Goal: Book appointment/travel/reservation

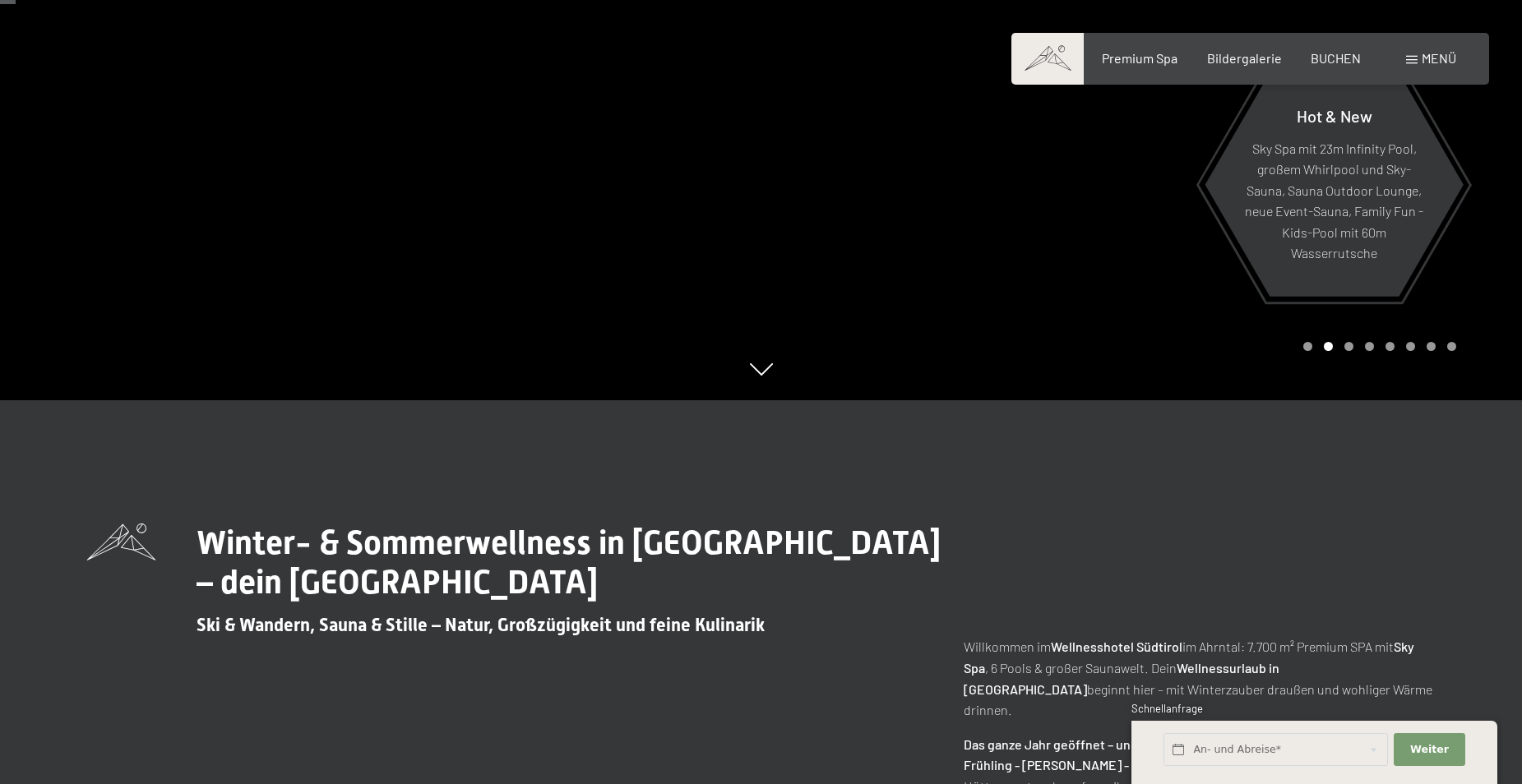
scroll to position [82, 0]
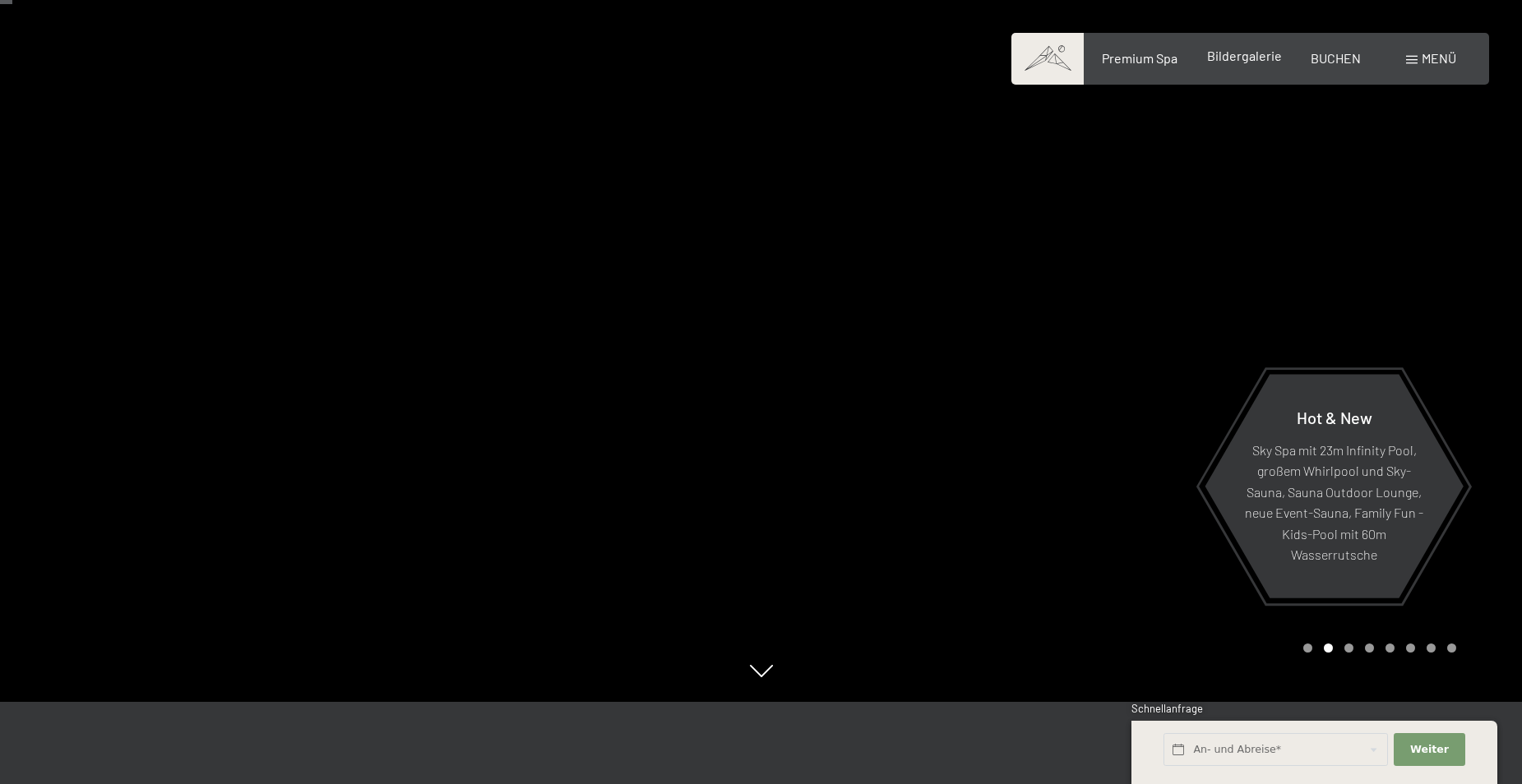
click at [1259, 54] on span "Bildergalerie" at bounding box center [1244, 55] width 75 height 16
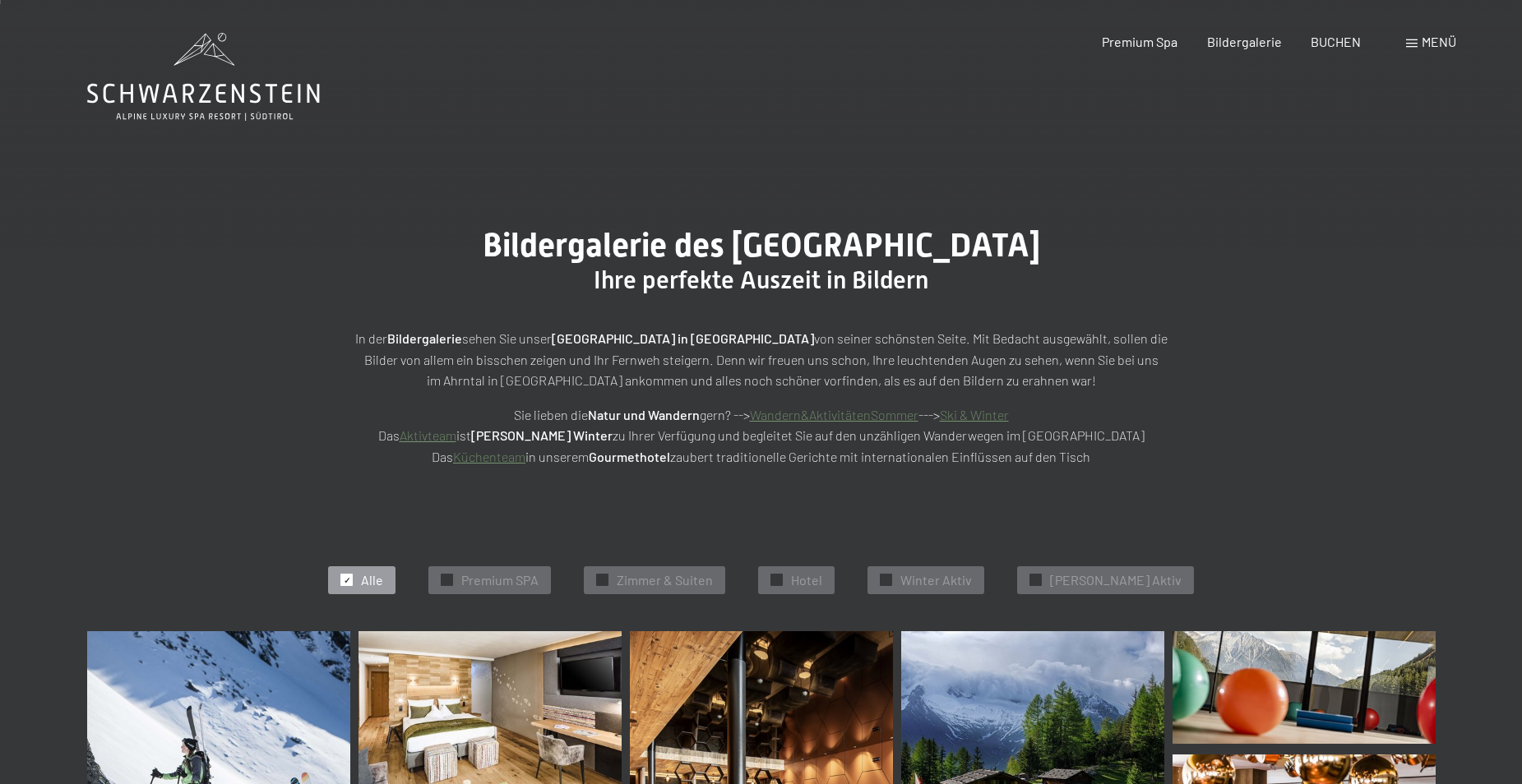
scroll to position [82, 0]
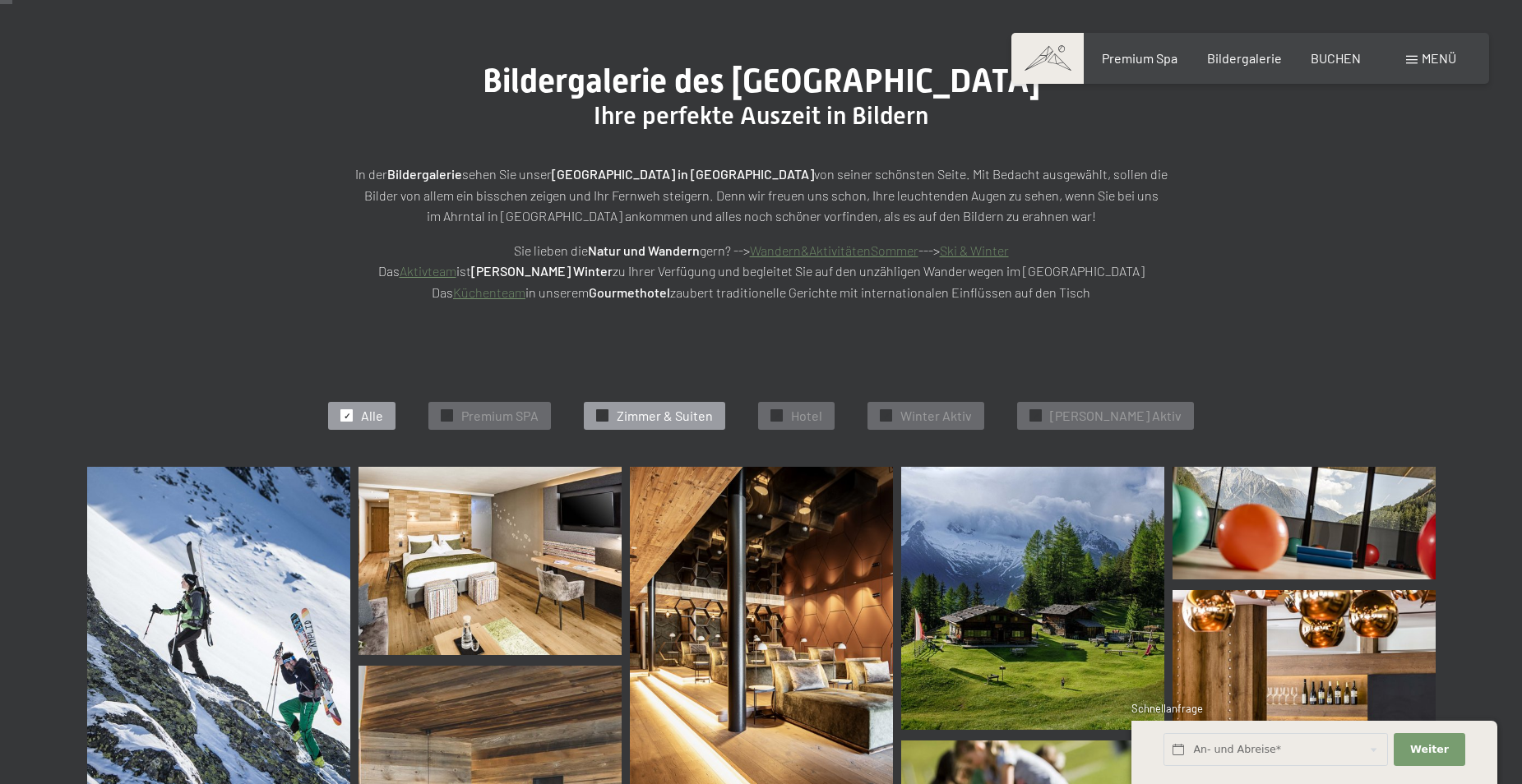
click at [709, 407] on span "Zimmer & Suiten" at bounding box center [664, 416] width 96 height 18
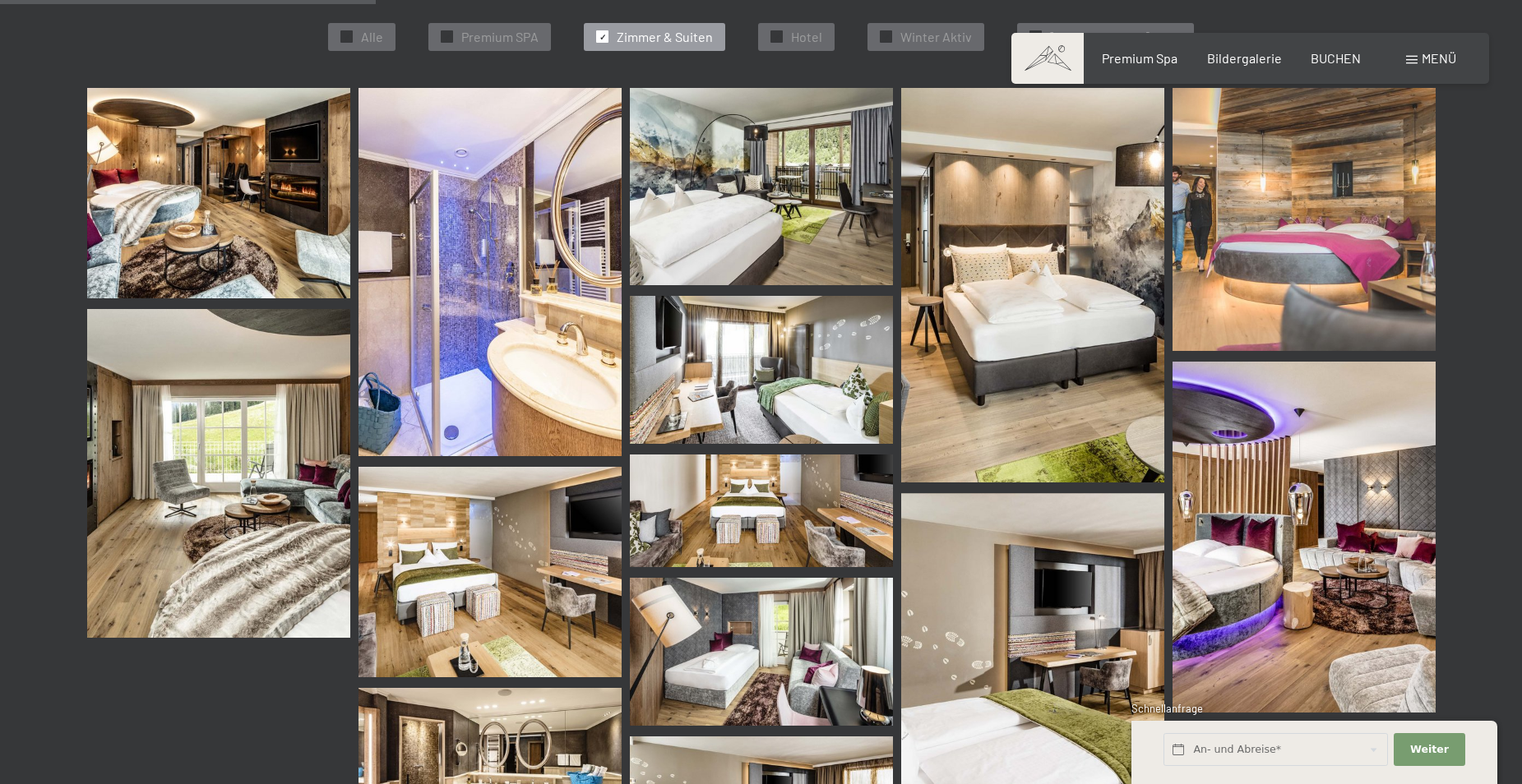
scroll to position [497, 0]
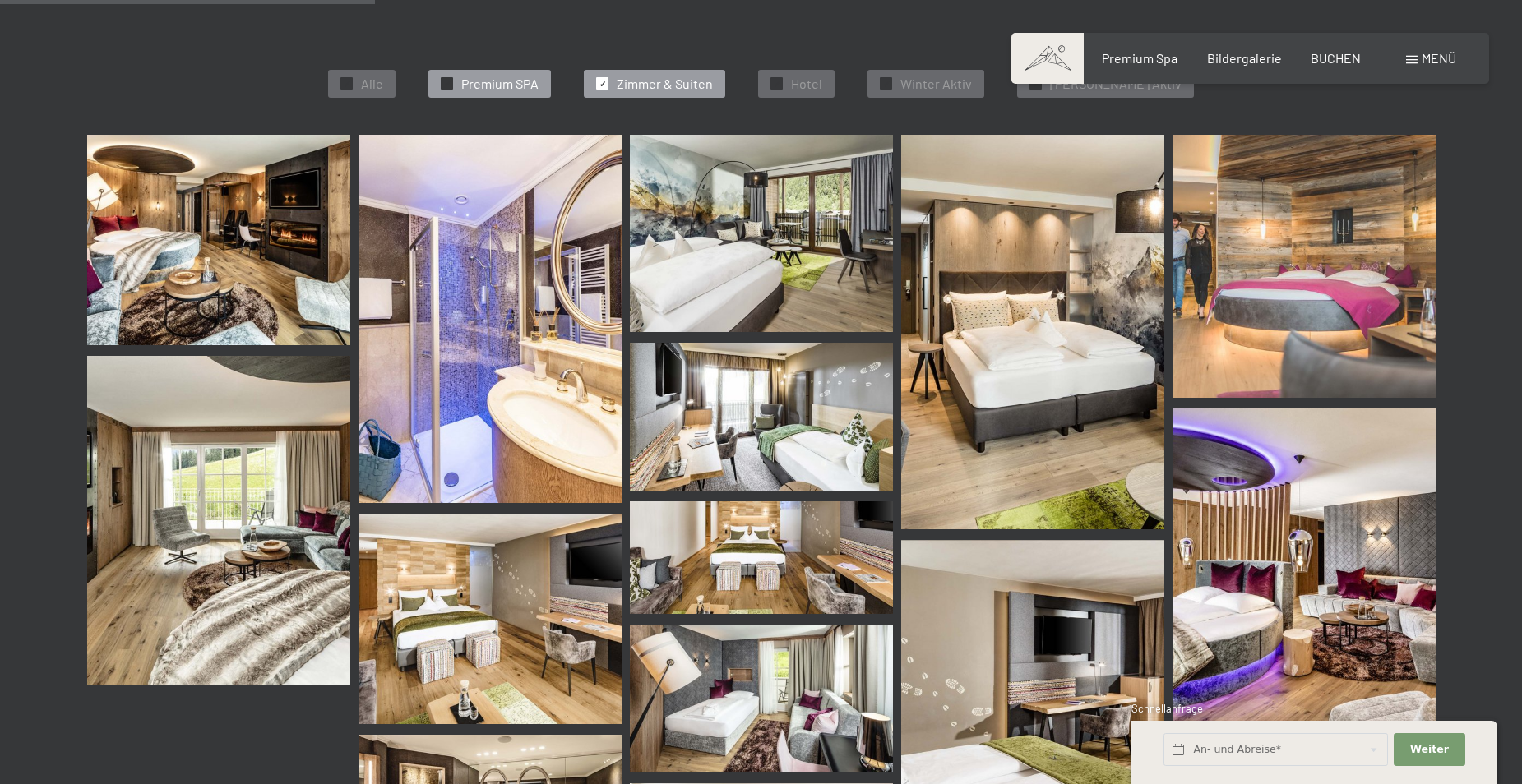
click at [475, 91] on div "✓ Premium SPA" at bounding box center [489, 84] width 123 height 28
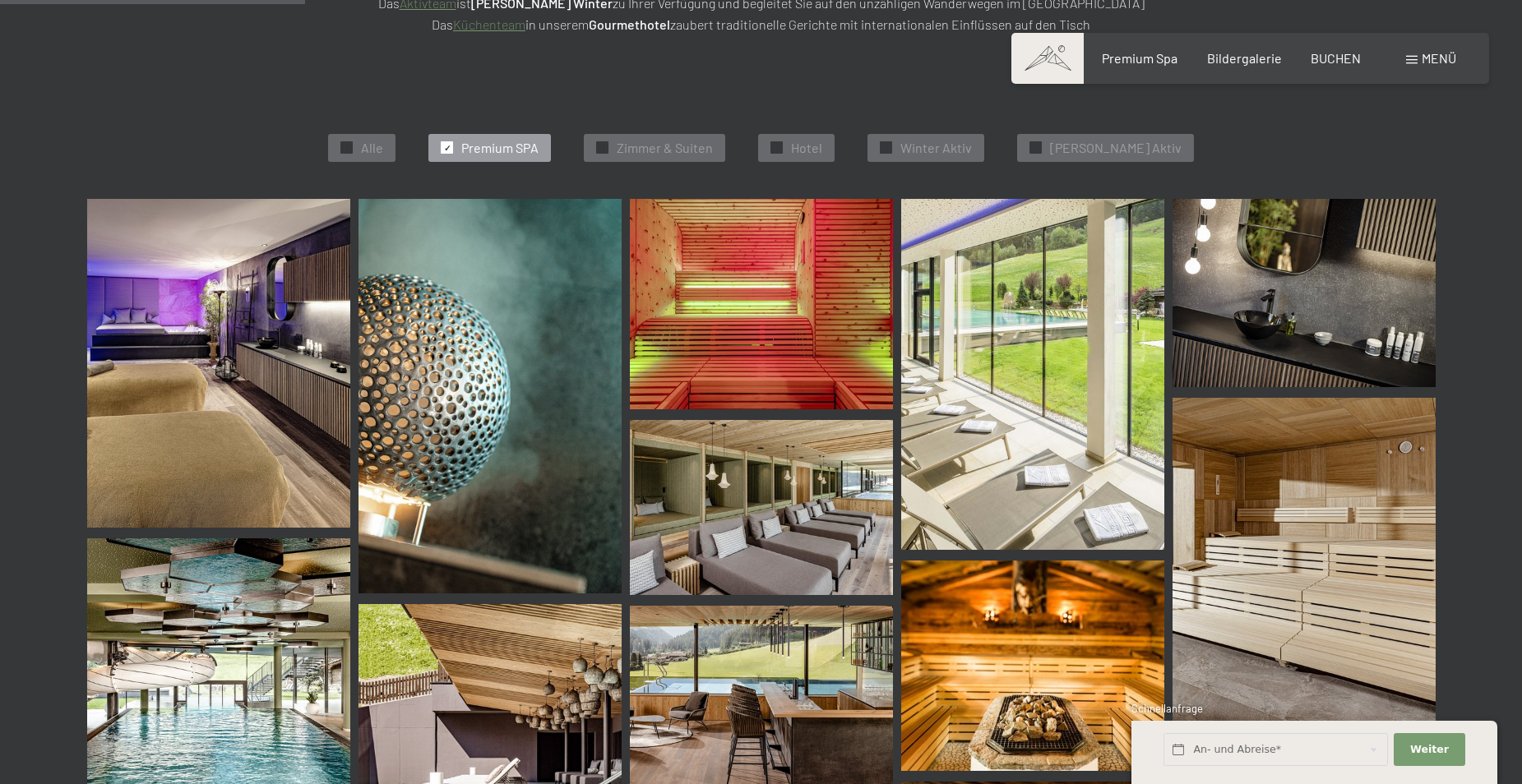
scroll to position [414, 0]
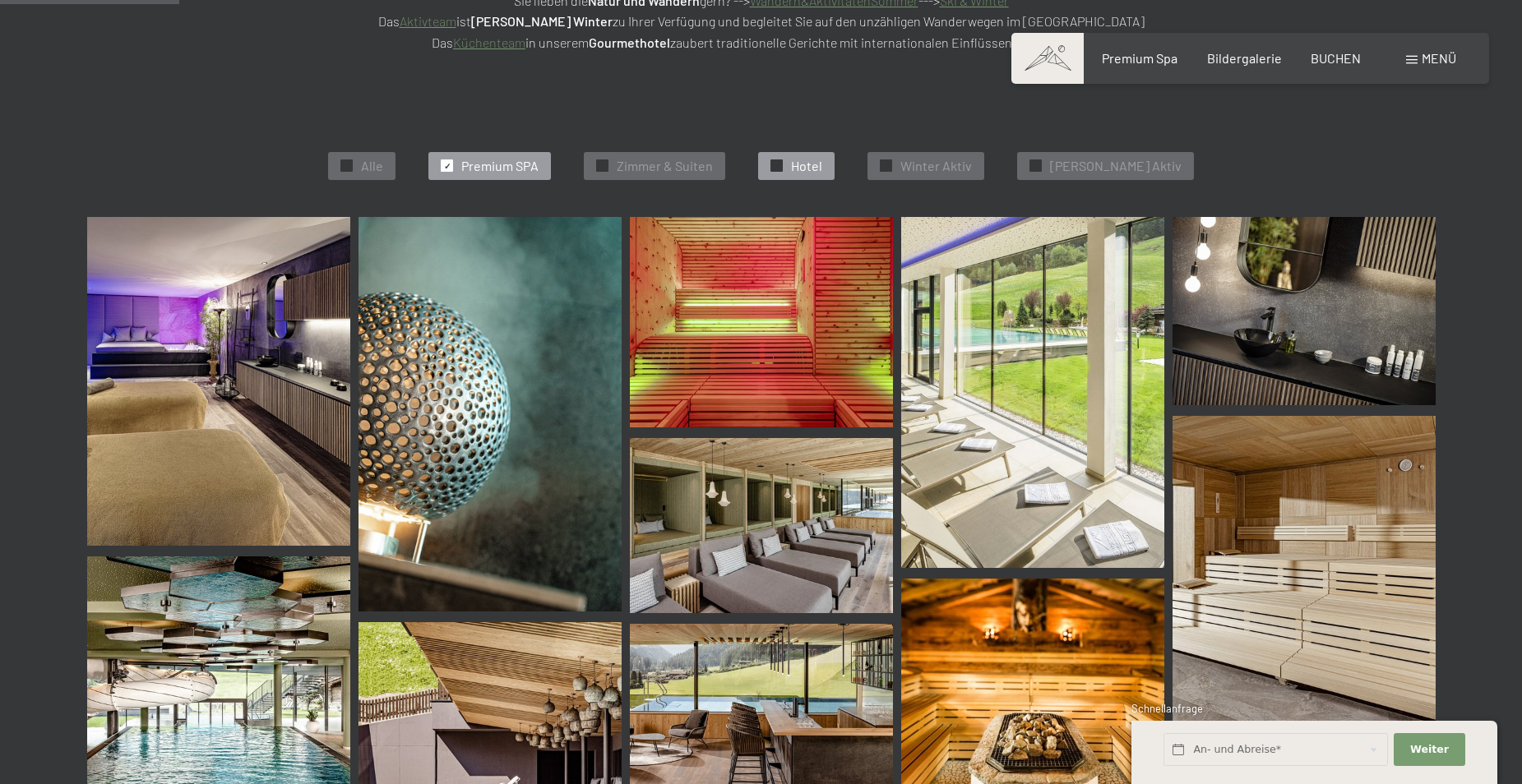
click at [795, 166] on div "✓ Hotel" at bounding box center [796, 166] width 77 height 28
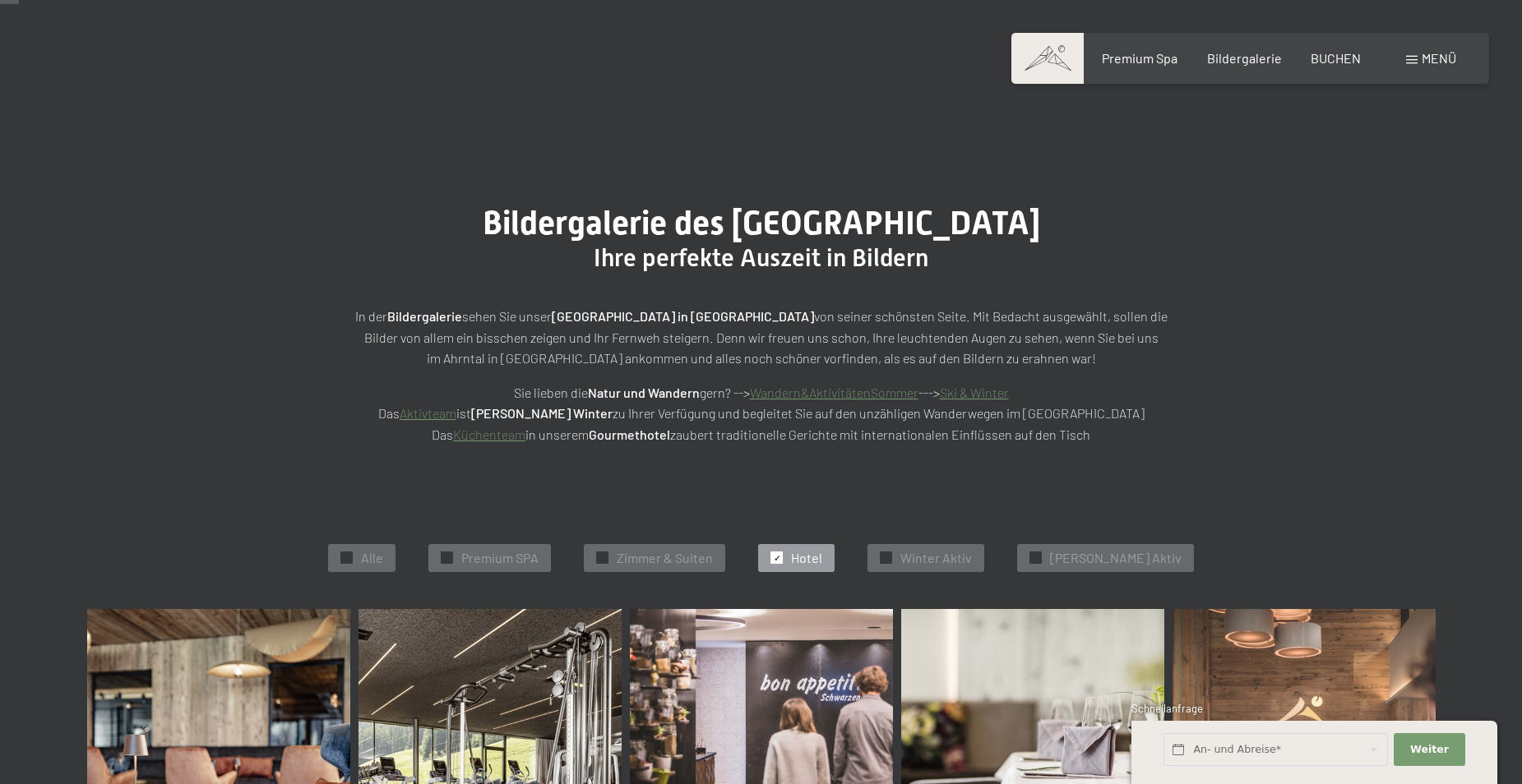
scroll to position [3, 0]
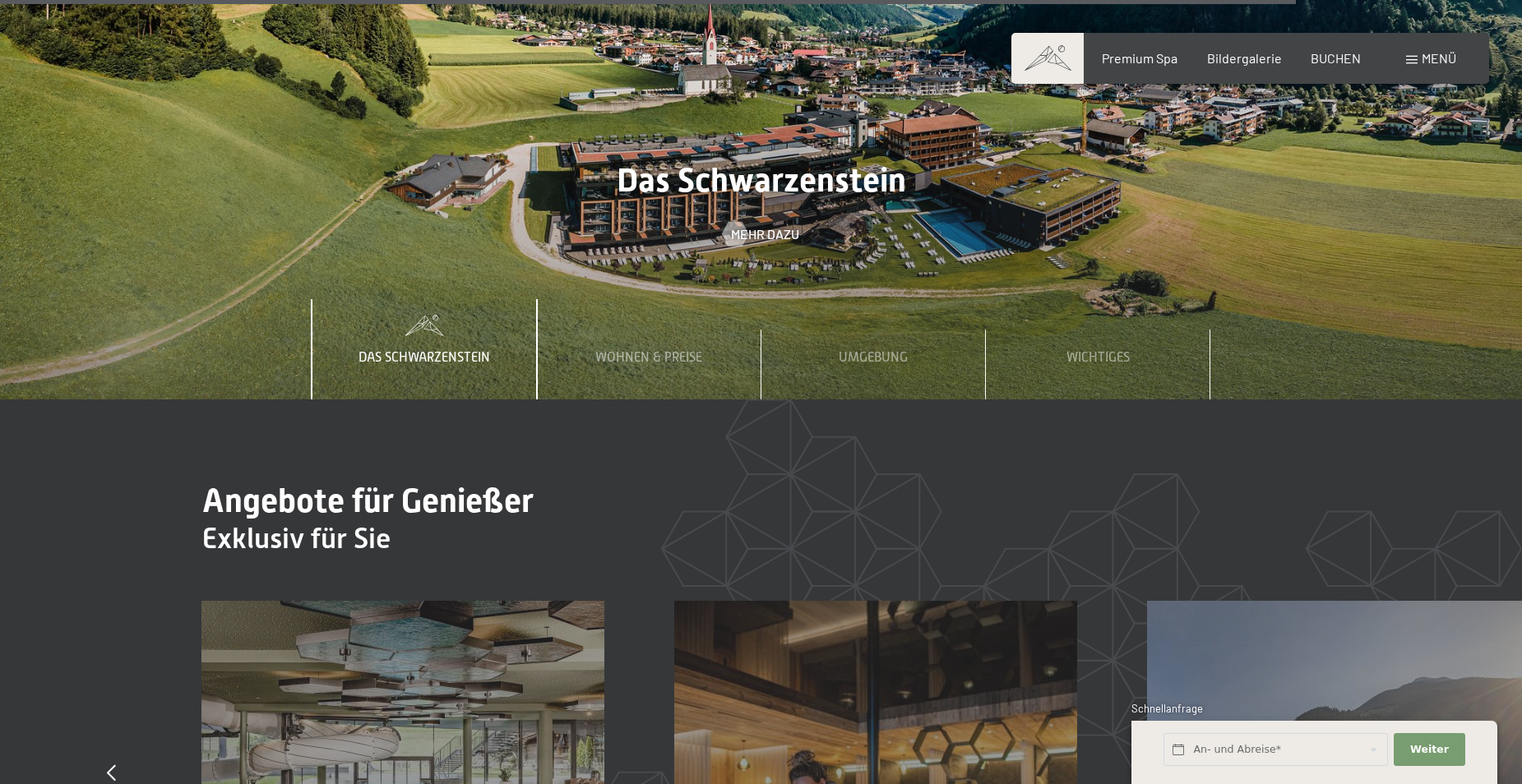
scroll to position [8709, 0]
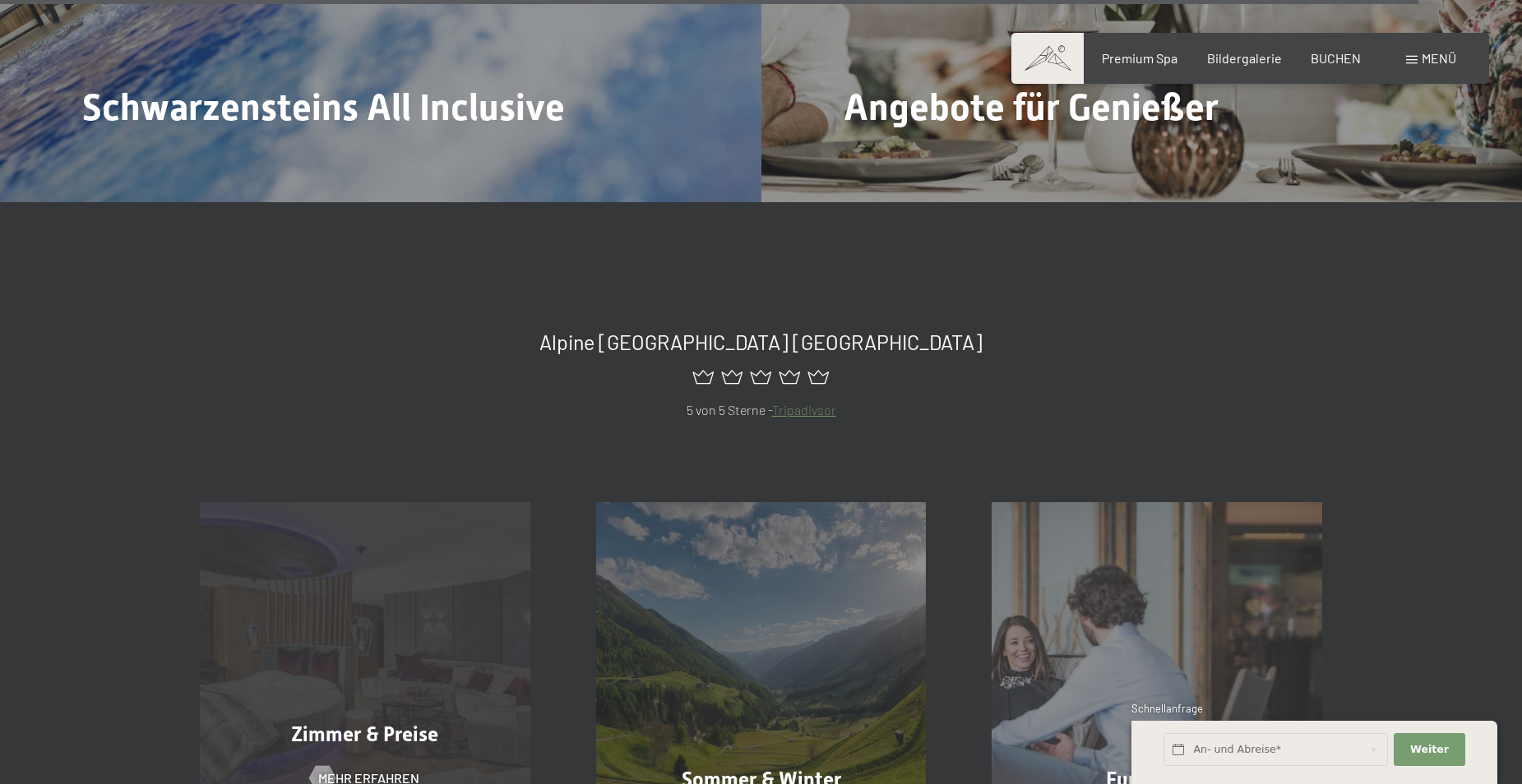
click at [369, 722] on span "Zimmer & Preise" at bounding box center [364, 734] width 148 height 24
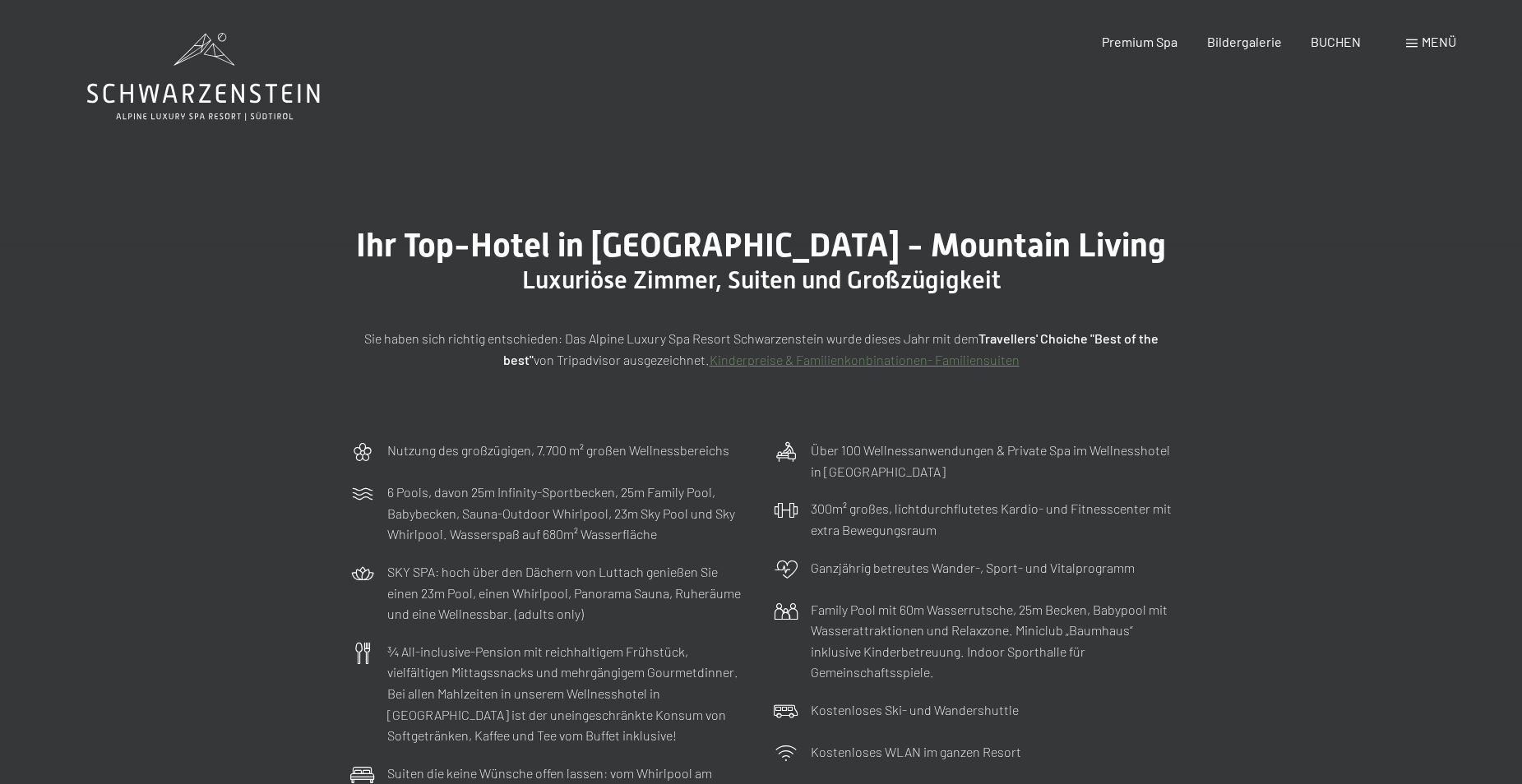
click at [906, 358] on link "Kinderpreise & Familienkonbinationen- Familiensuiten" at bounding box center [864, 359] width 310 height 16
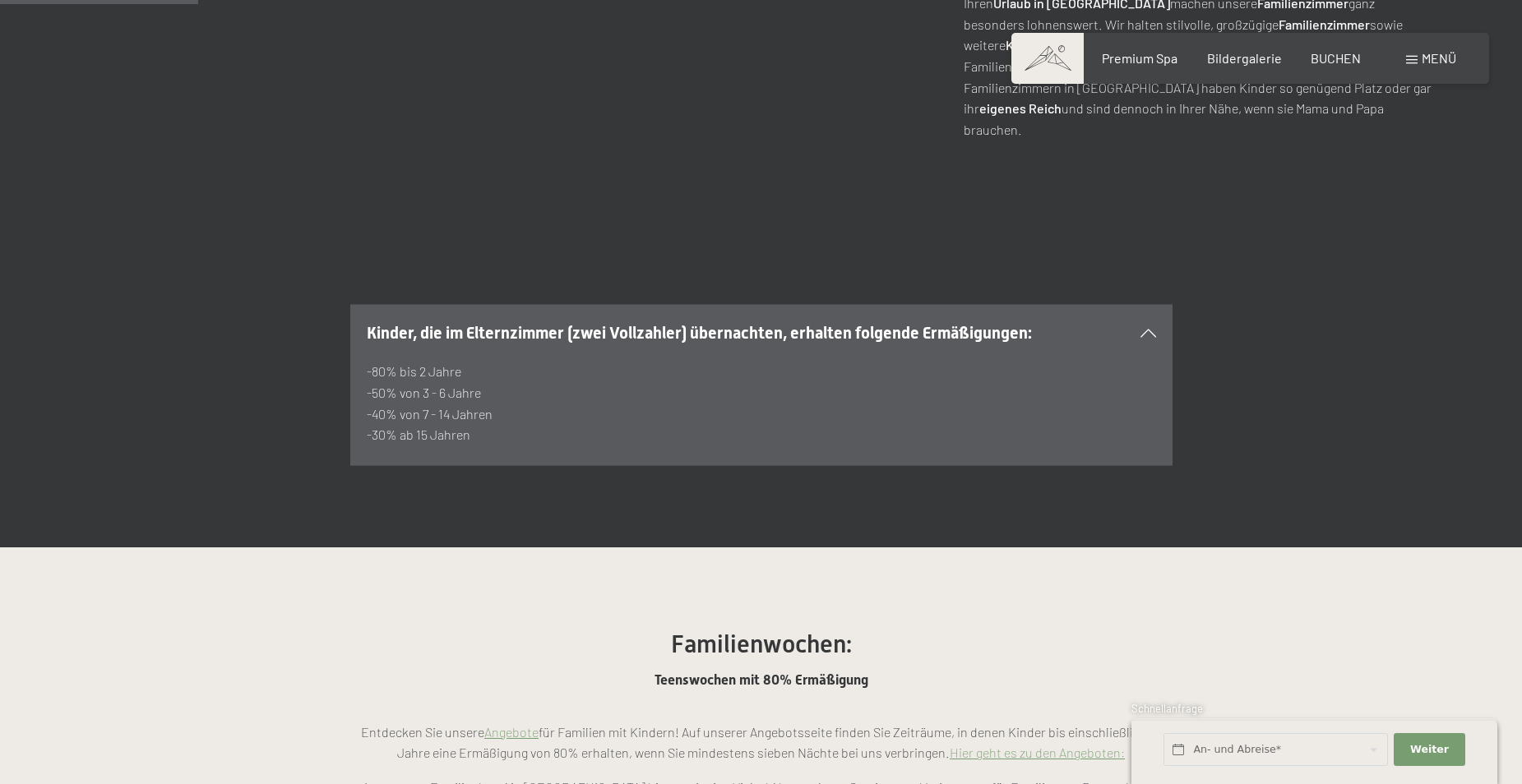
scroll to position [903, 0]
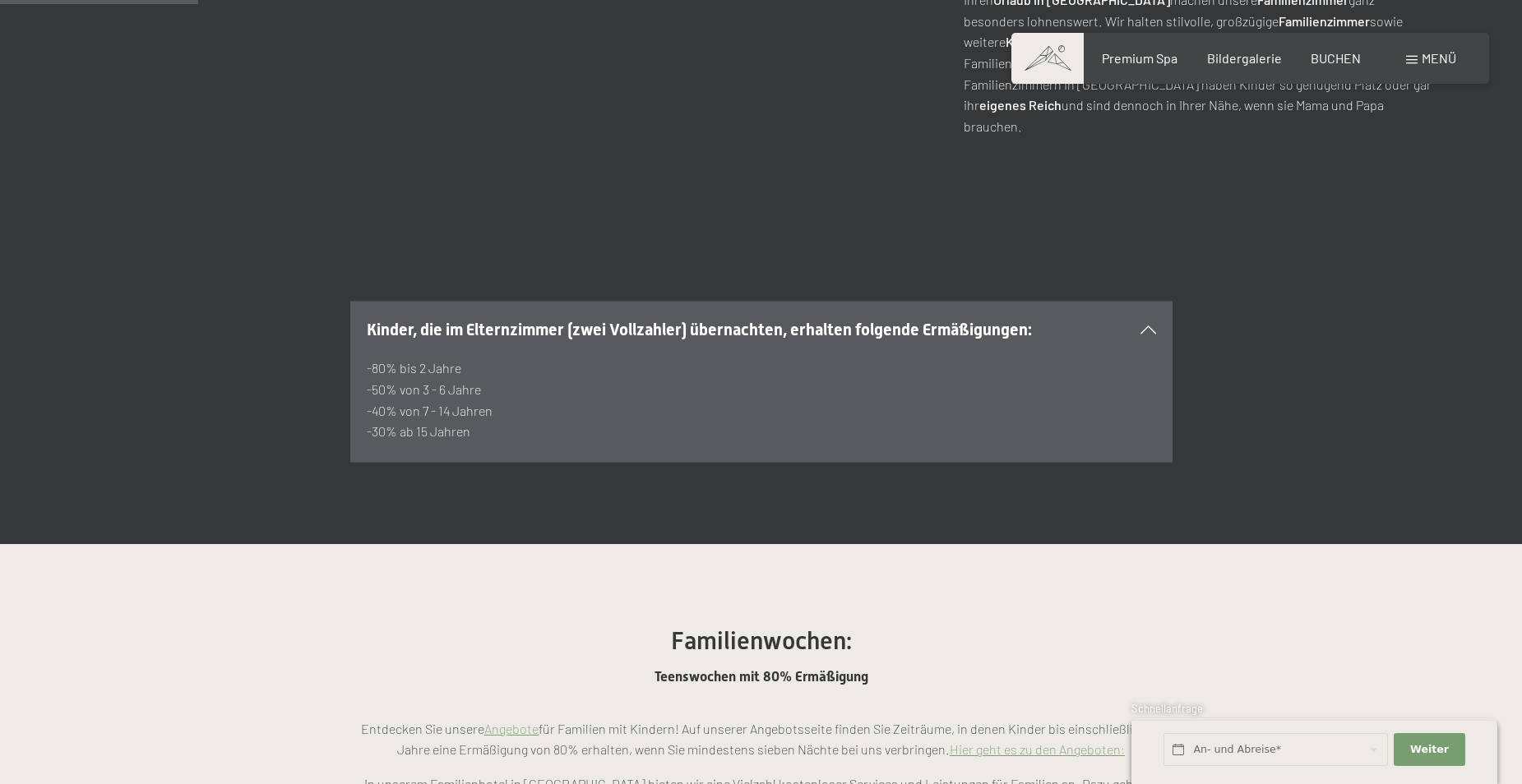
click at [1147, 325] on icon at bounding box center [1148, 329] width 16 height 8
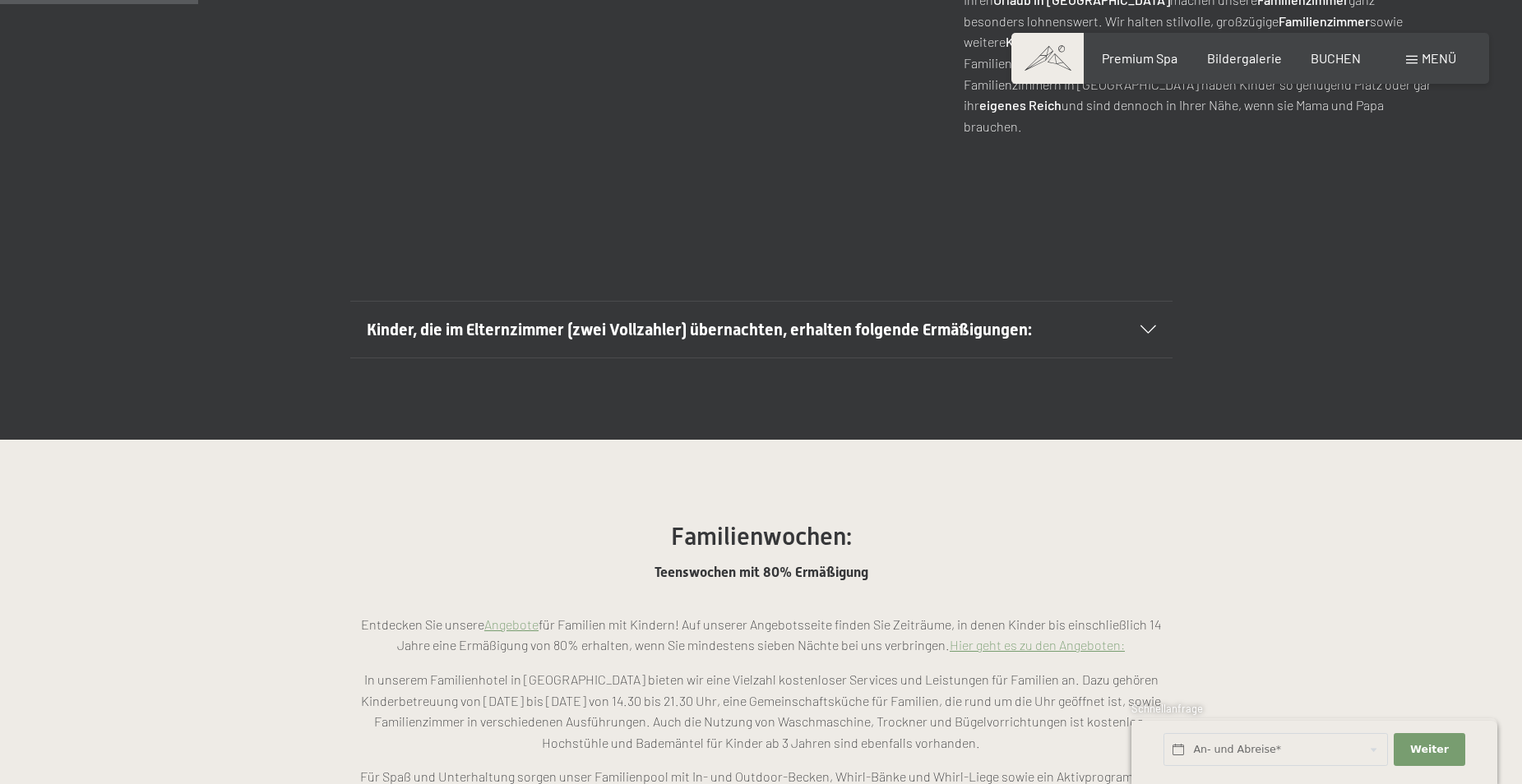
click at [1149, 325] on icon at bounding box center [1148, 329] width 16 height 8
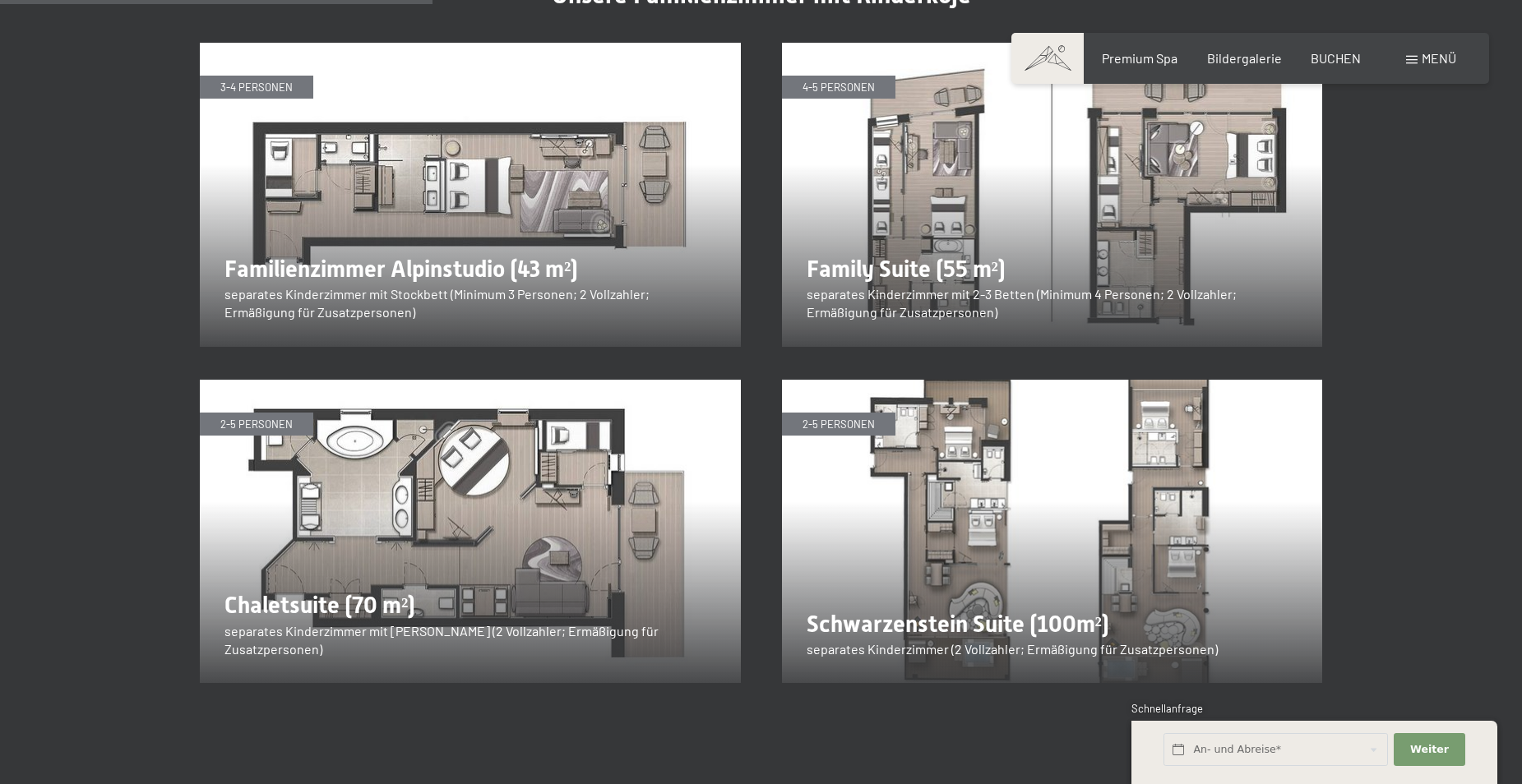
scroll to position [1972, 0]
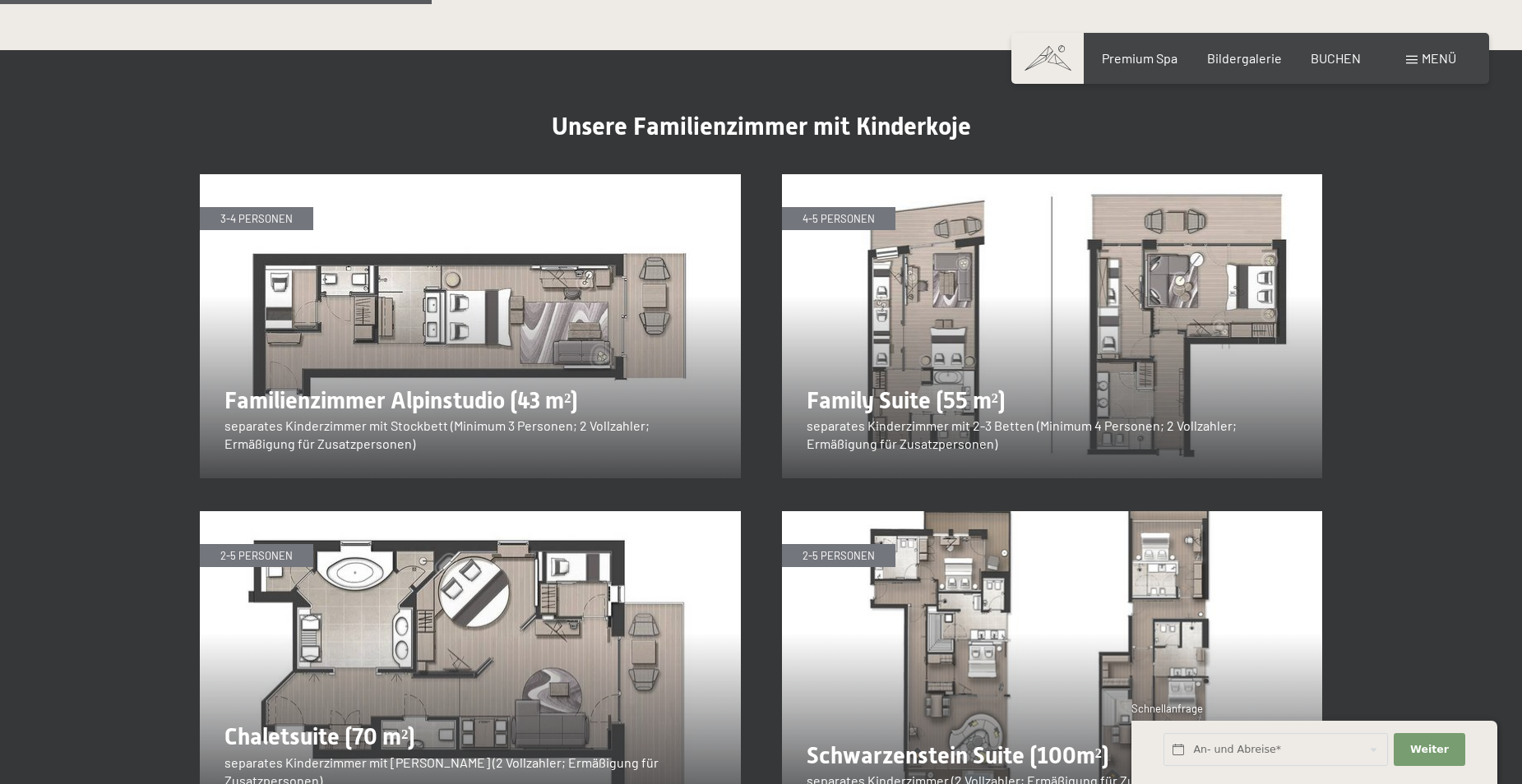
click at [469, 293] on img at bounding box center [470, 326] width 541 height 304
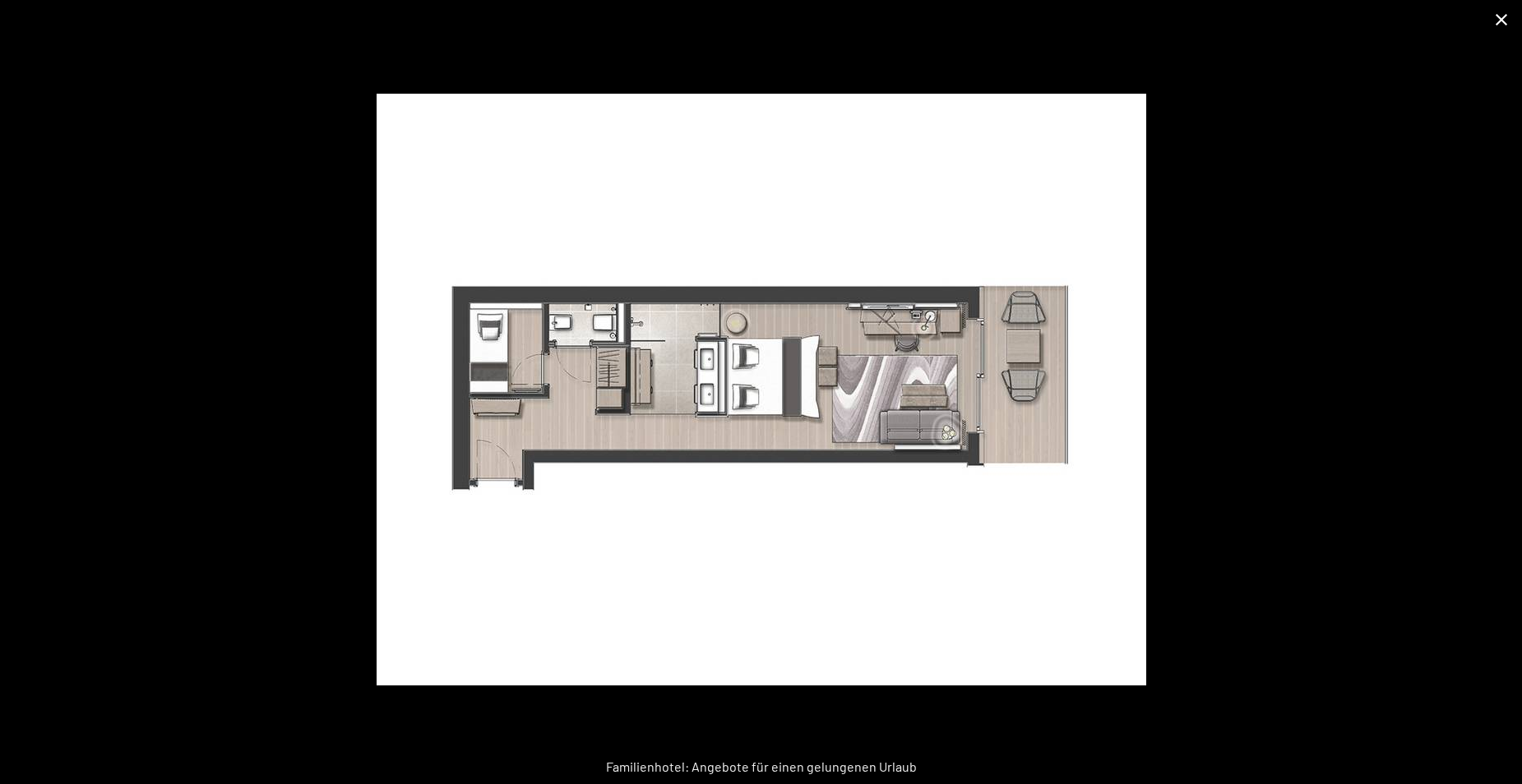
click at [1503, 21] on button "Close gallery" at bounding box center [1501, 19] width 41 height 39
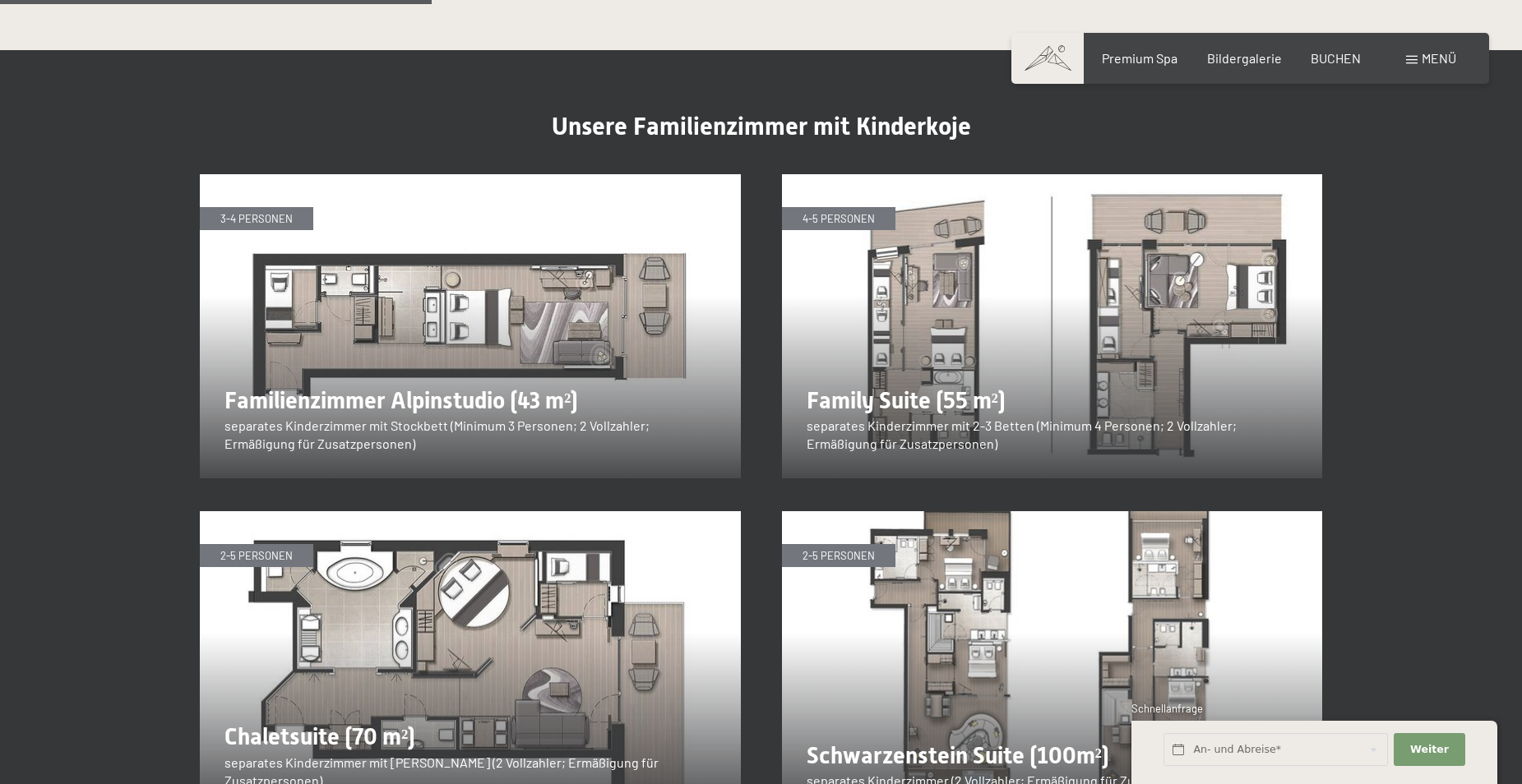
click at [297, 175] on img at bounding box center [470, 326] width 541 height 304
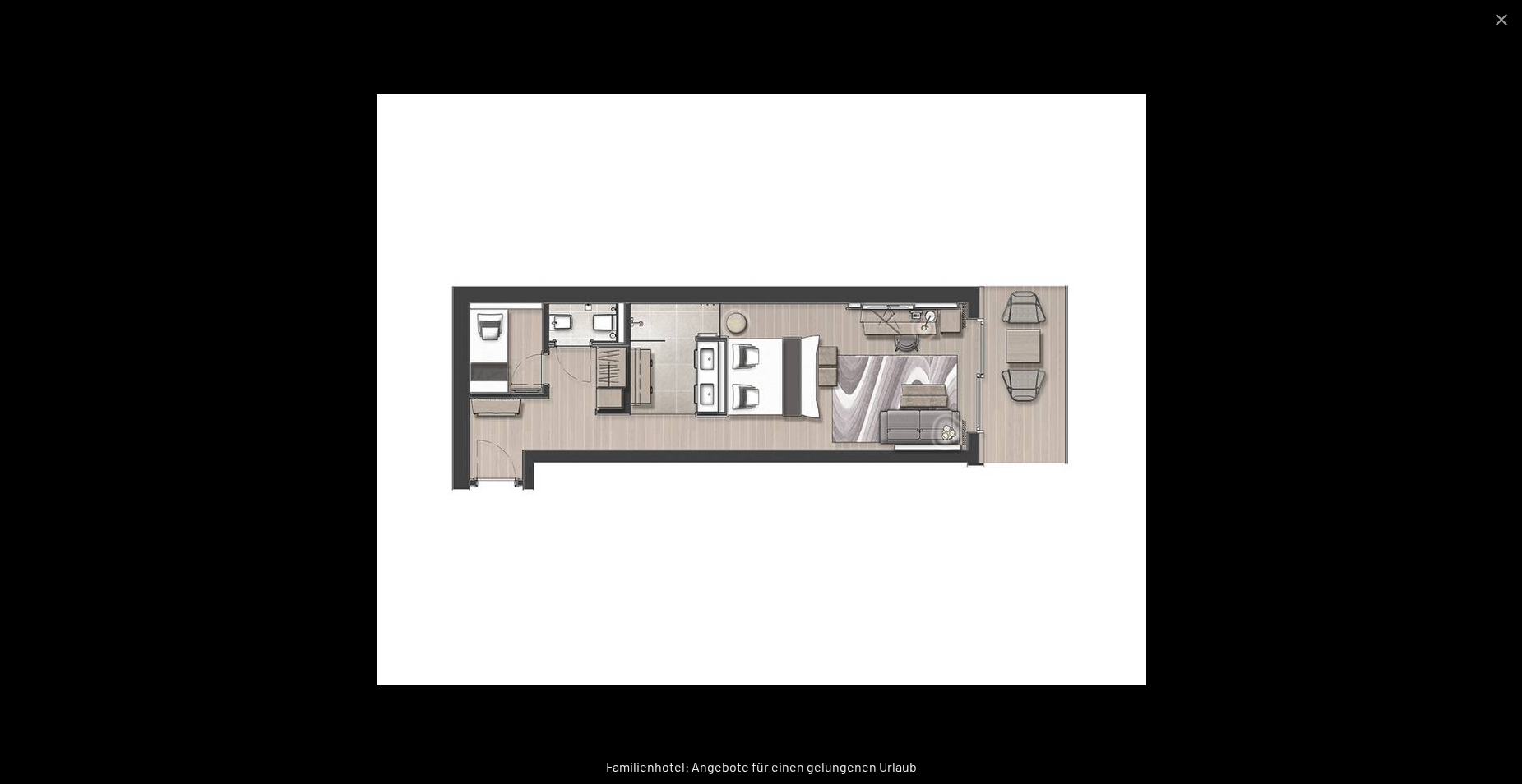
click at [526, 296] on img at bounding box center [761, 390] width 770 height 591
click at [1492, 20] on button "Close gallery" at bounding box center [1501, 19] width 41 height 39
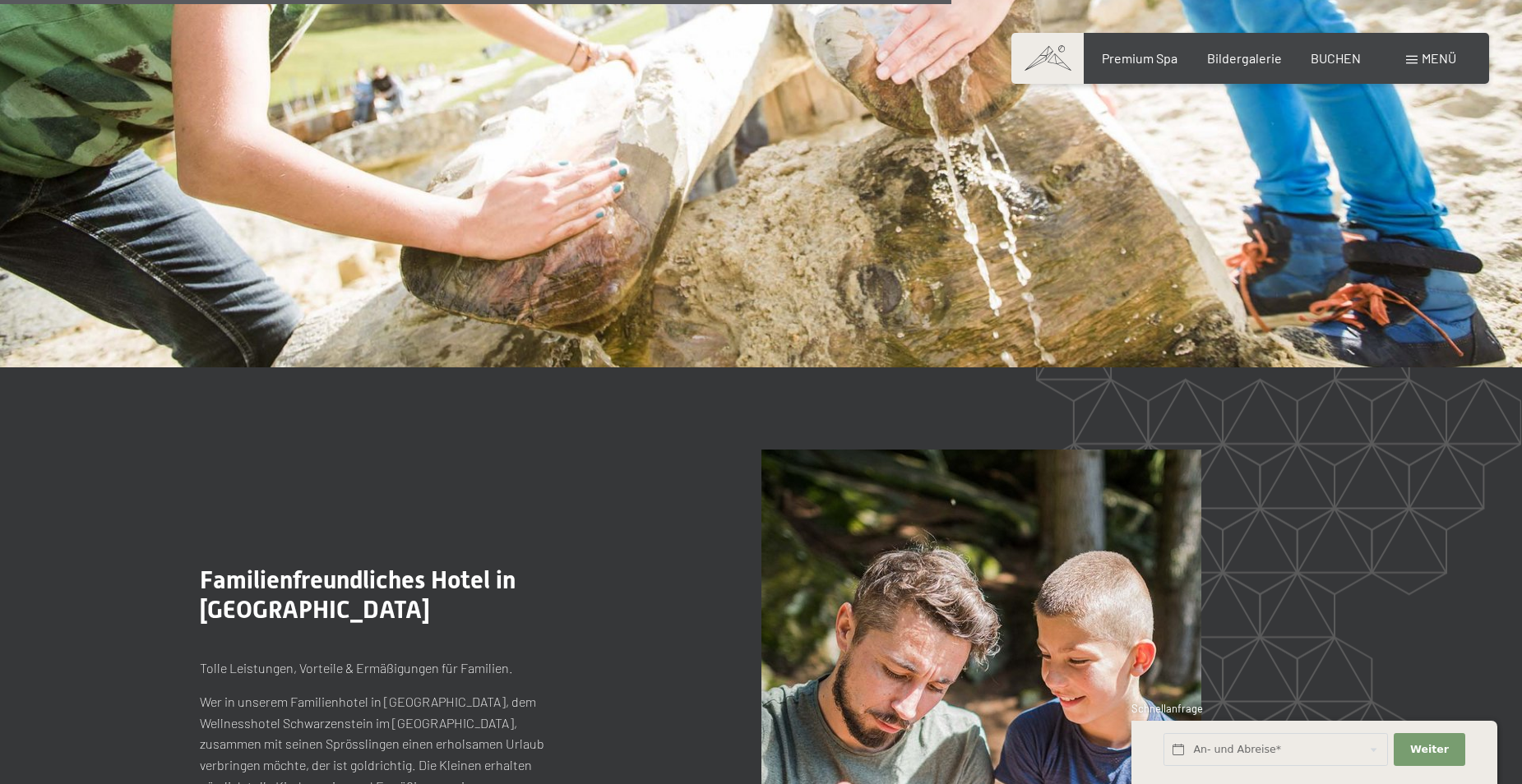
scroll to position [4519, 0]
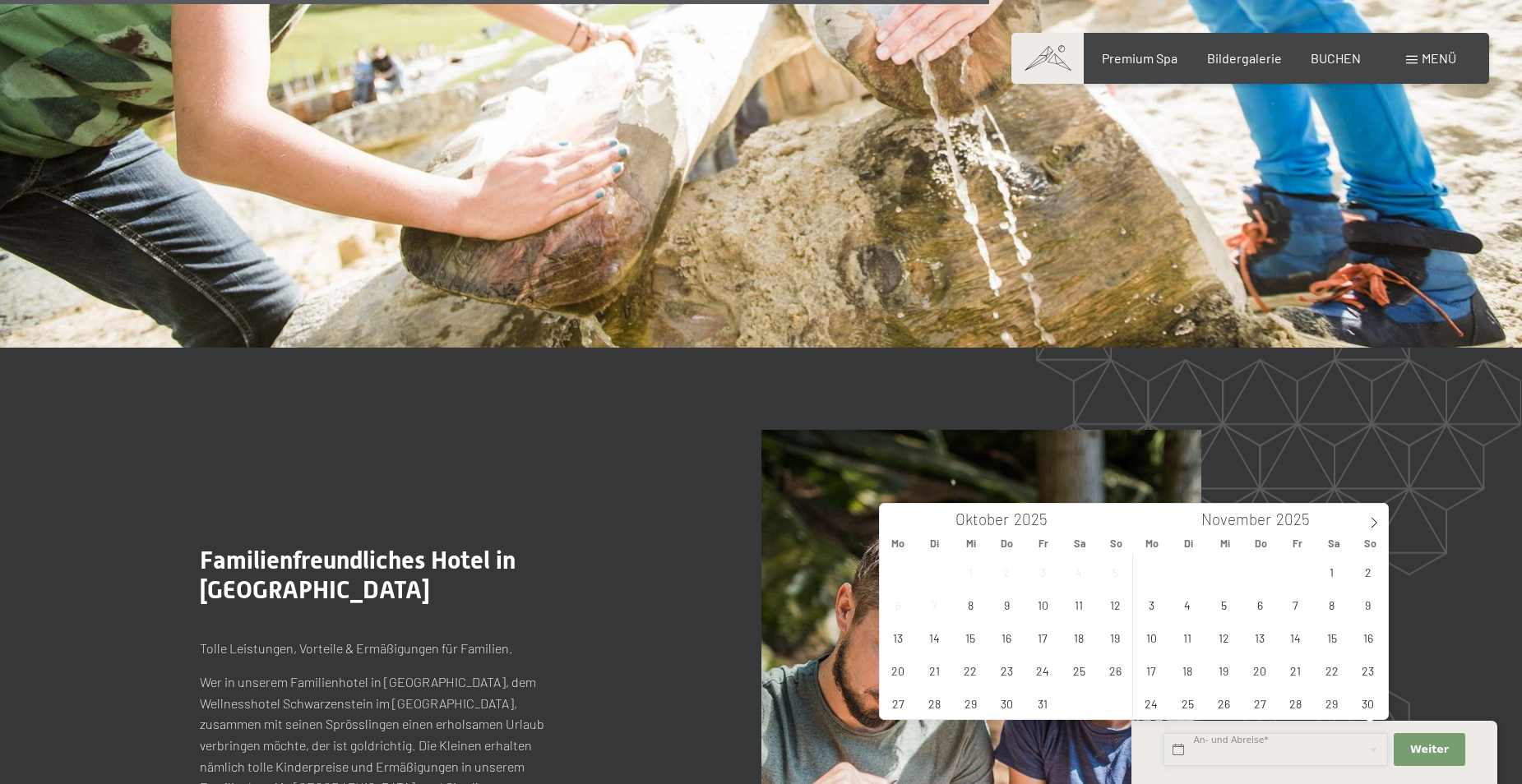
click at [1256, 750] on input "text" at bounding box center [1276, 749] width 224 height 34
click at [587, 650] on div ".st0{fill:none;stroke:#FFFFFF;stroke-width:2;stroke-linecap:round;stroke-miterl…" at bounding box center [761, 693] width 1122 height 526
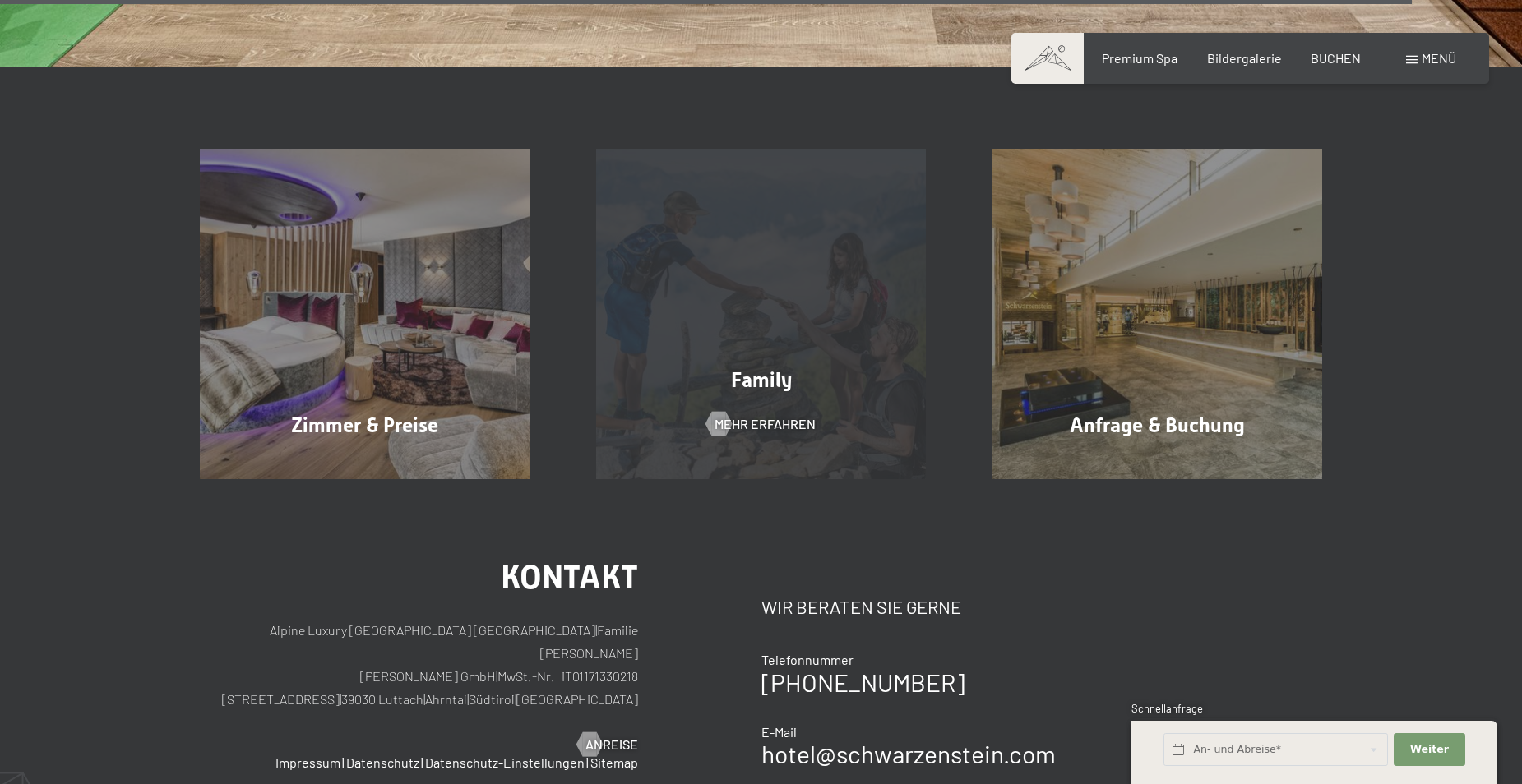
scroll to position [6656, 0]
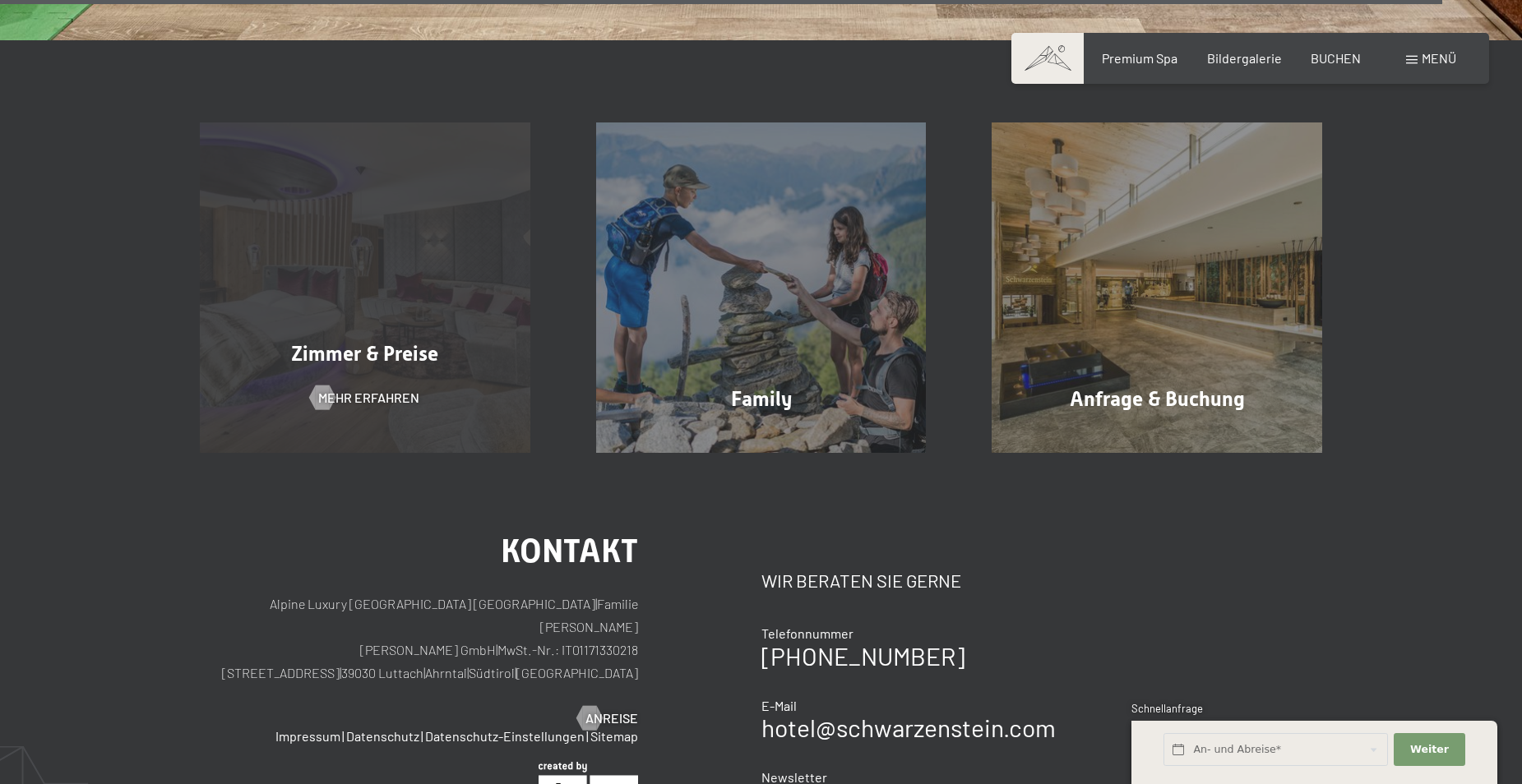
click at [313, 246] on div "Zimmer & Preise Mehr erfahren" at bounding box center [365, 287] width 396 height 330
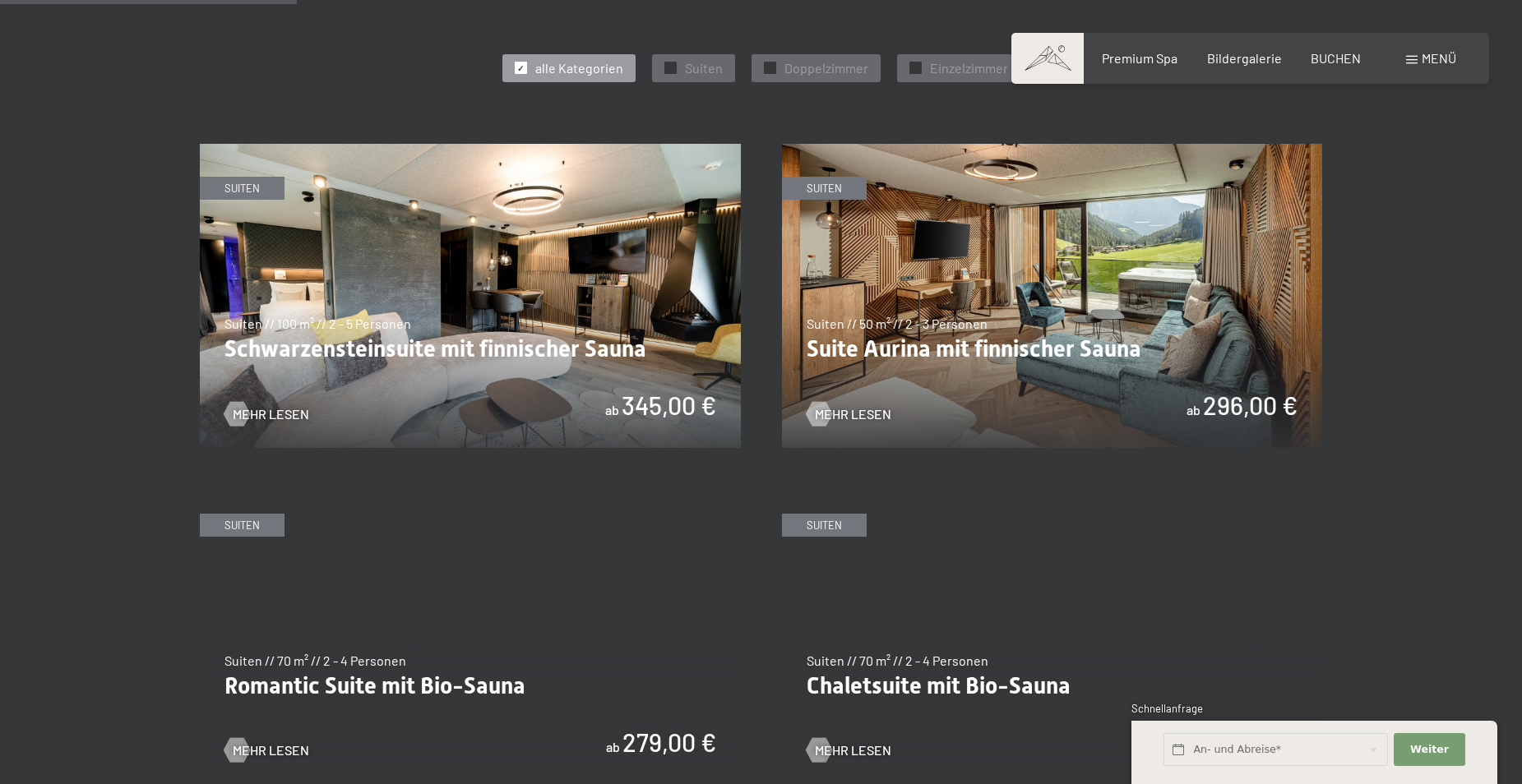
scroll to position [740, 0]
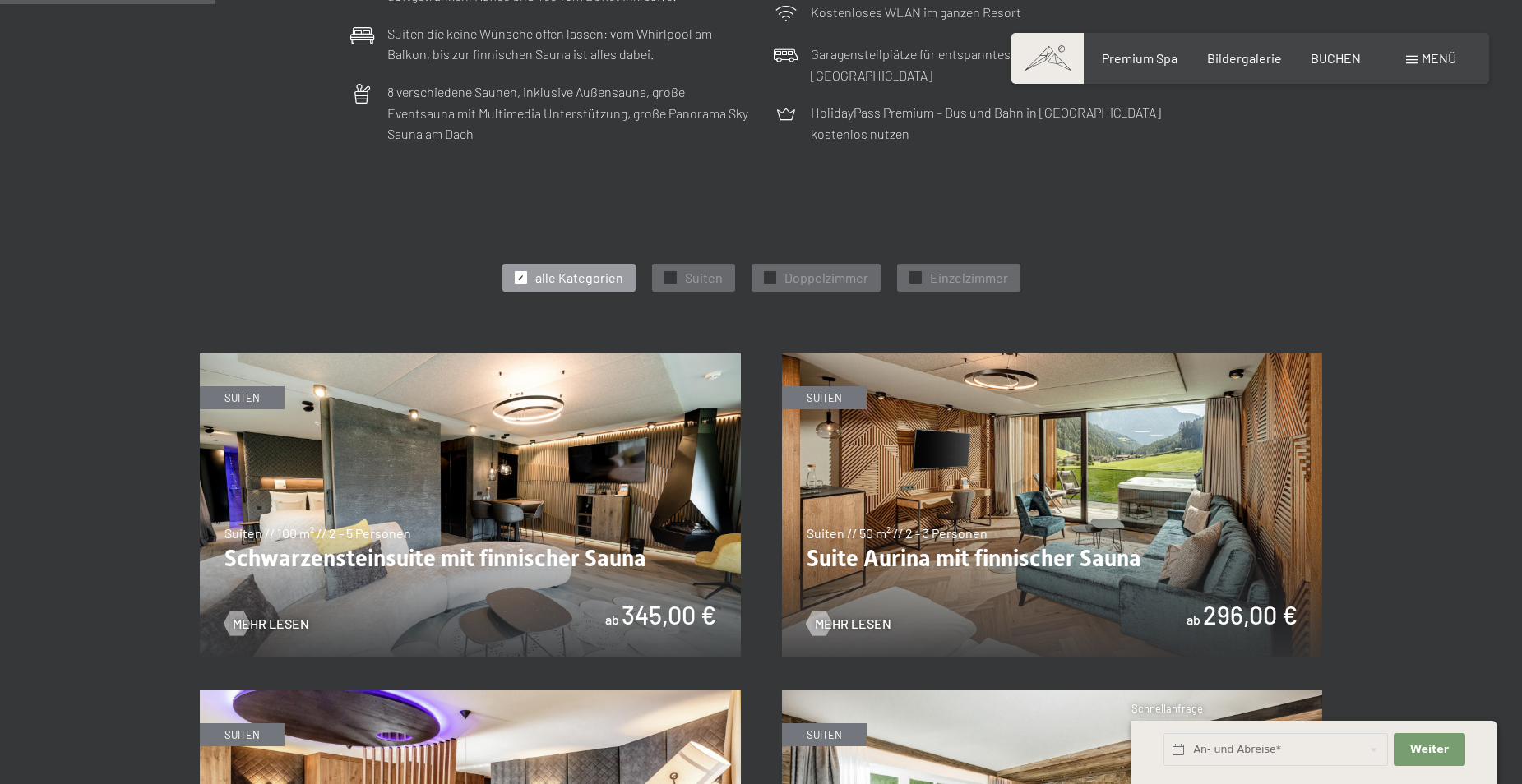
click at [524, 277] on span "✓" at bounding box center [521, 278] width 7 height 12
click at [770, 273] on span "✓" at bounding box center [770, 278] width 7 height 12
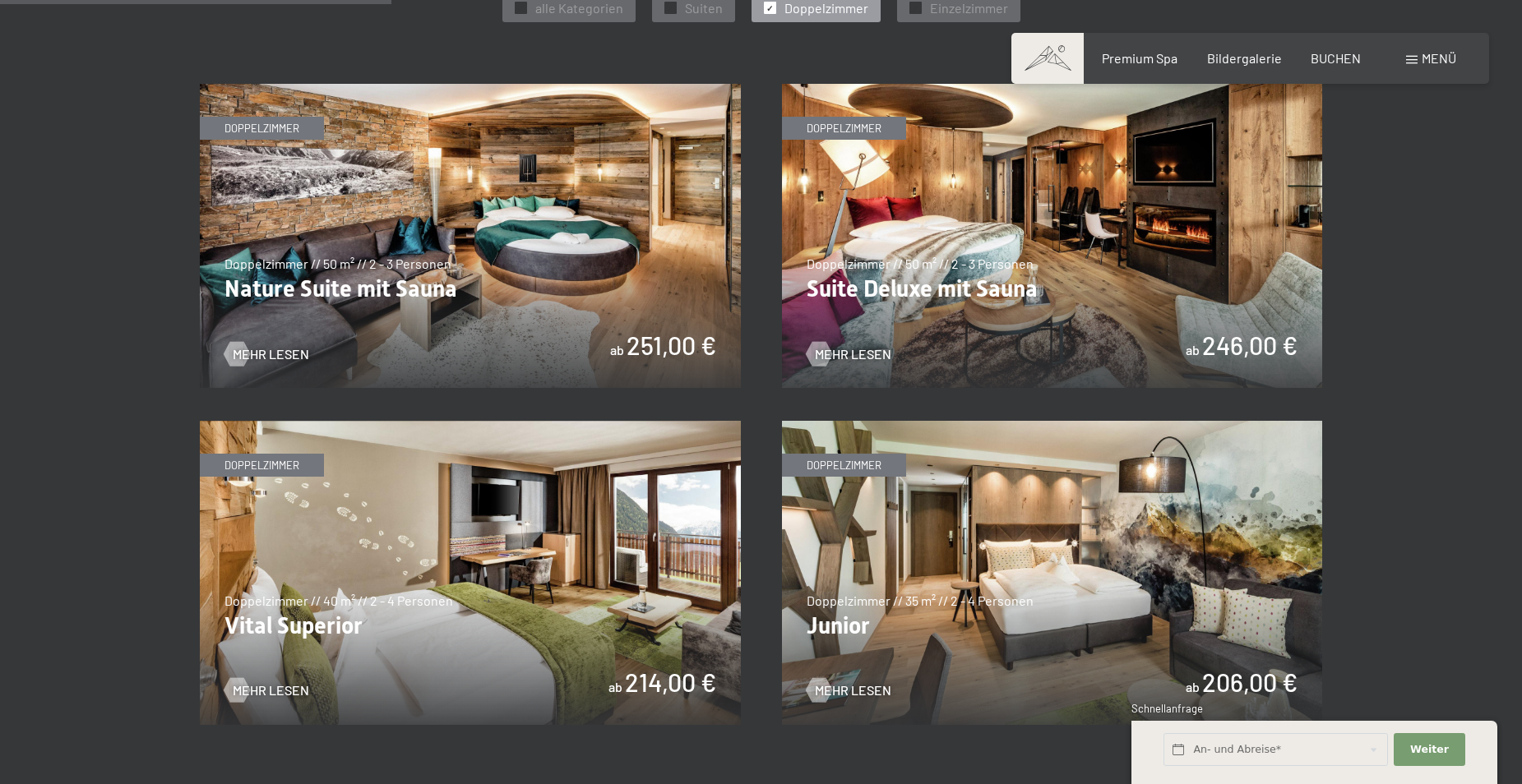
scroll to position [1150, 0]
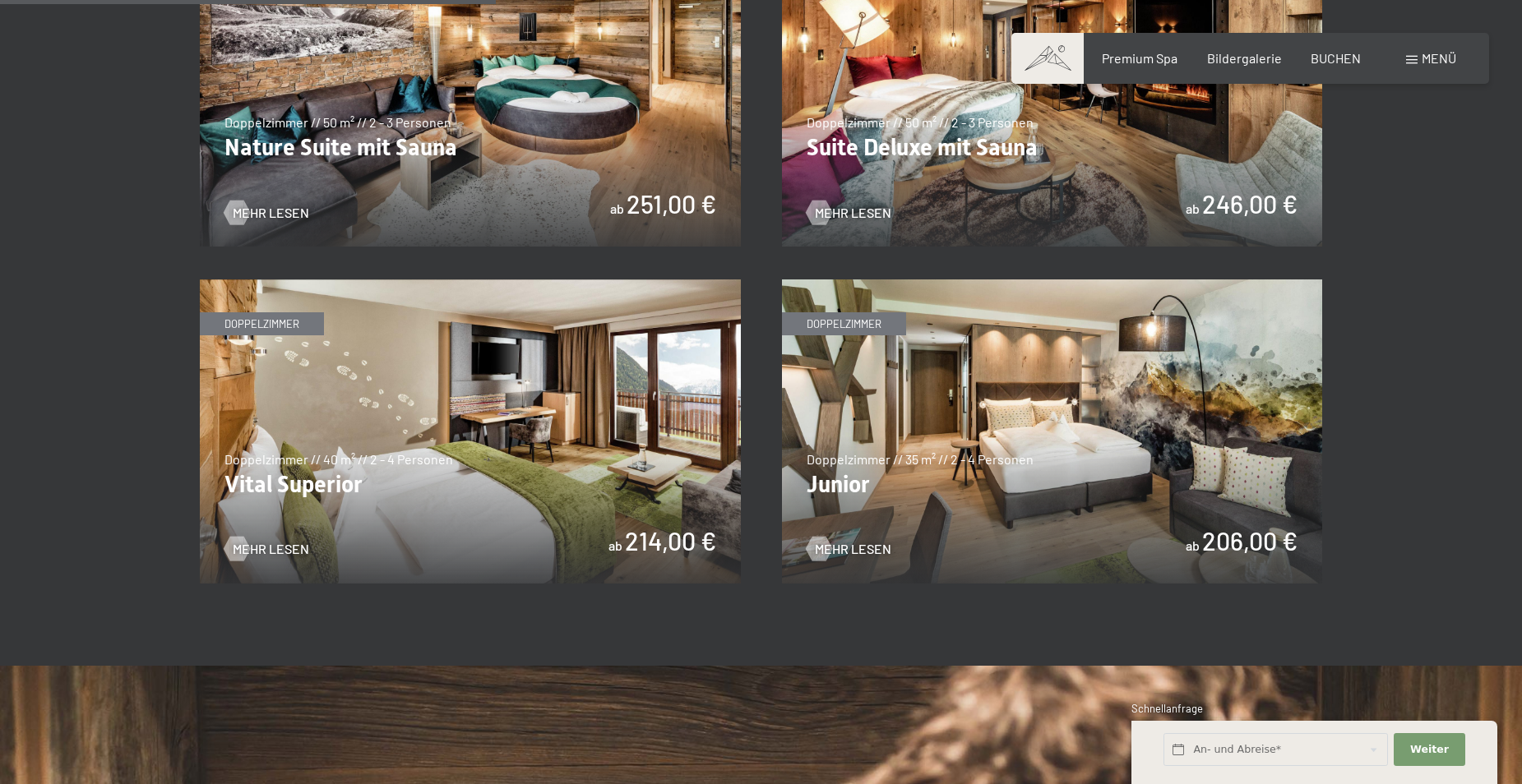
click at [1213, 443] on img at bounding box center [1052, 431] width 541 height 304
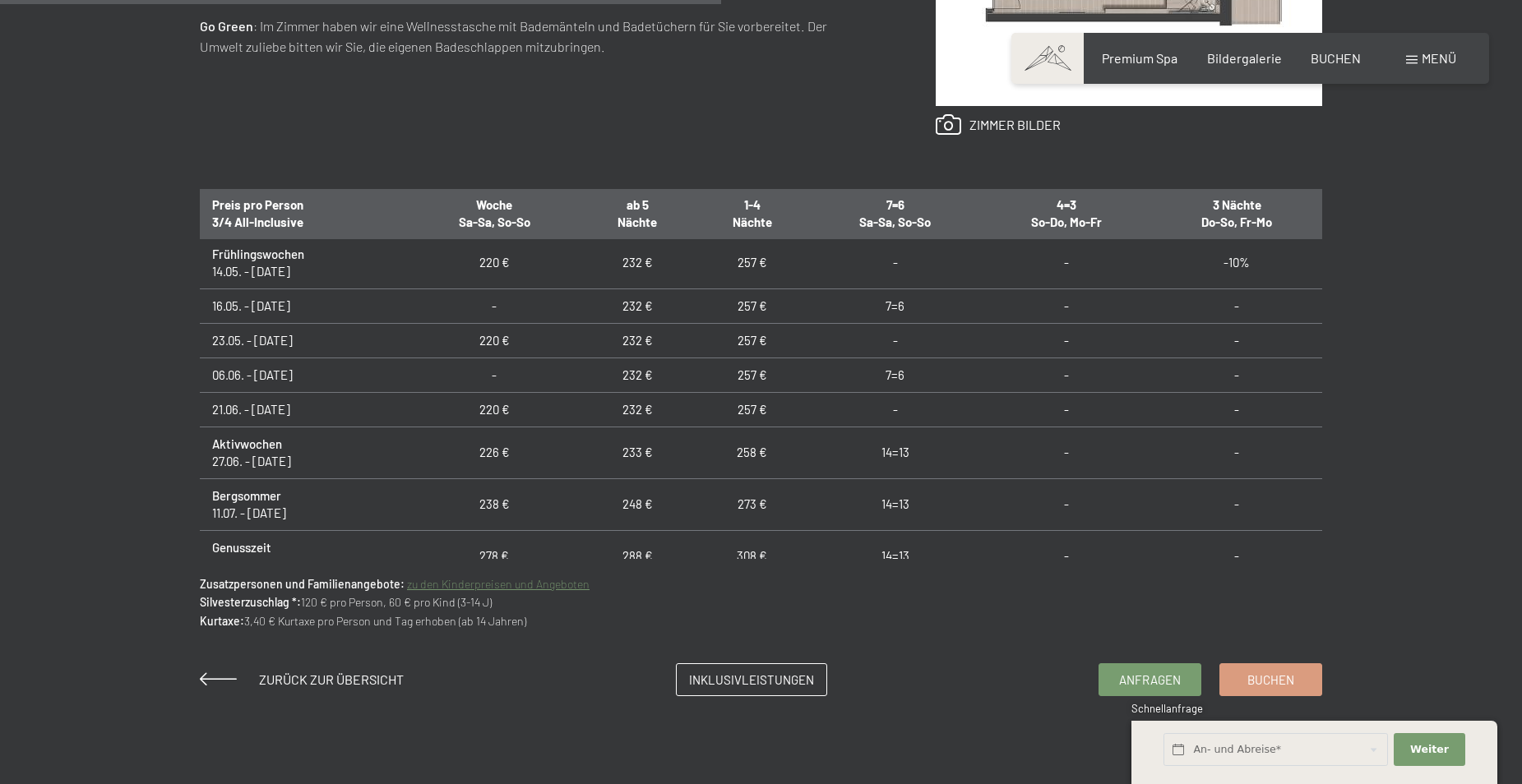
scroll to position [903, 0]
click at [1139, 670] on span "Anfragen" at bounding box center [1150, 677] width 62 height 17
